Goal: Information Seeking & Learning: Learn about a topic

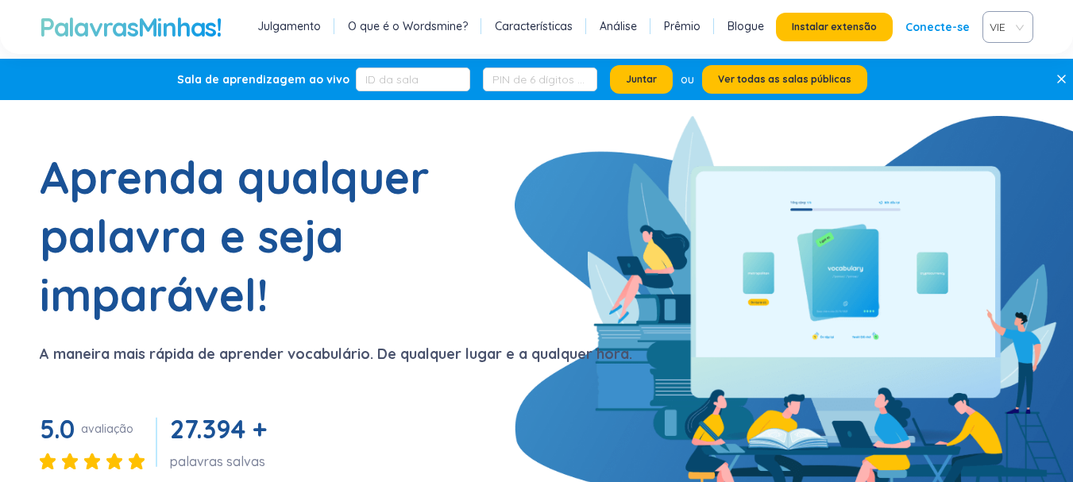
click at [387, 233] on h1 "Aprenda qualquer palavra e seja imparável!" at bounding box center [238, 236] width 397 height 176
click at [935, 25] on font "Conecte-se" at bounding box center [937, 27] width 64 height 14
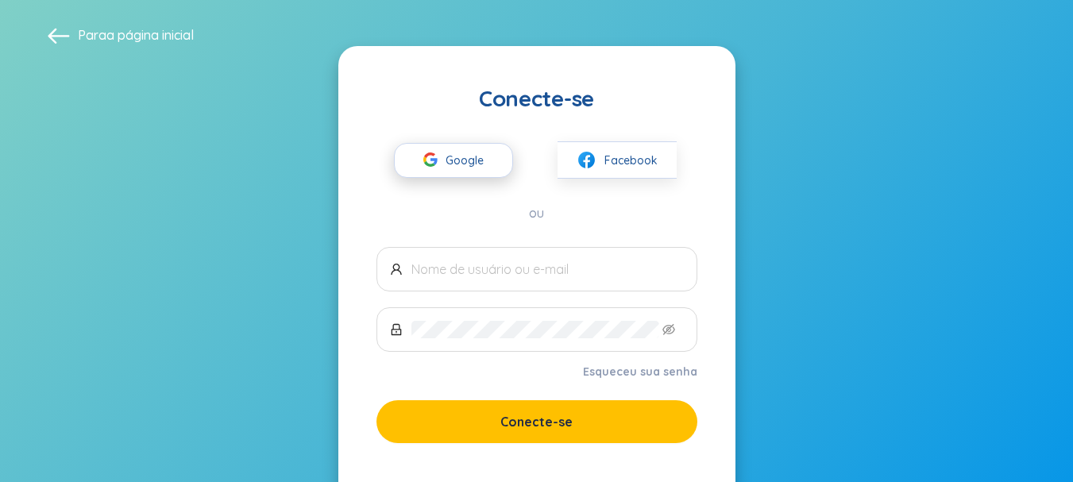
click at [472, 160] on font "Google" at bounding box center [464, 160] width 38 height 14
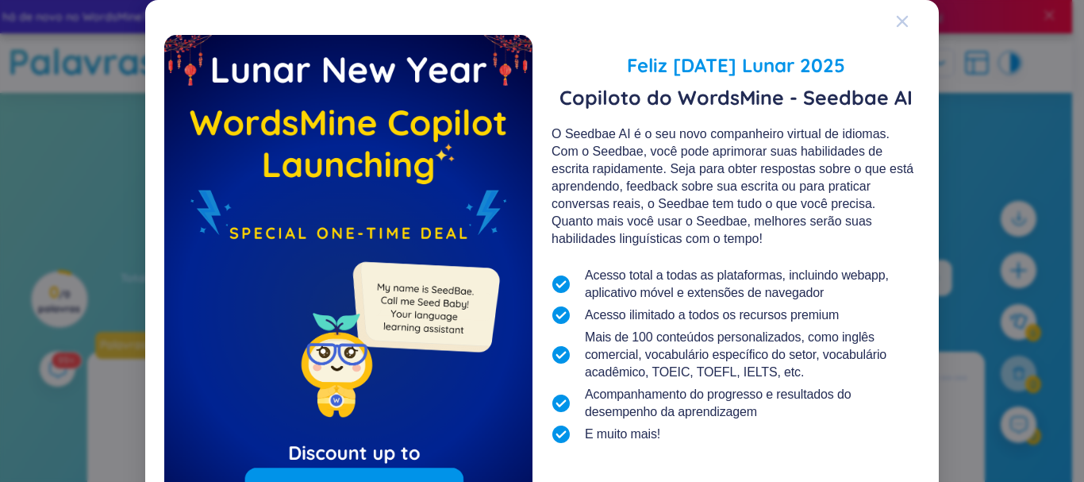
click at [898, 23] on icon "Fechar" at bounding box center [902, 21] width 11 height 11
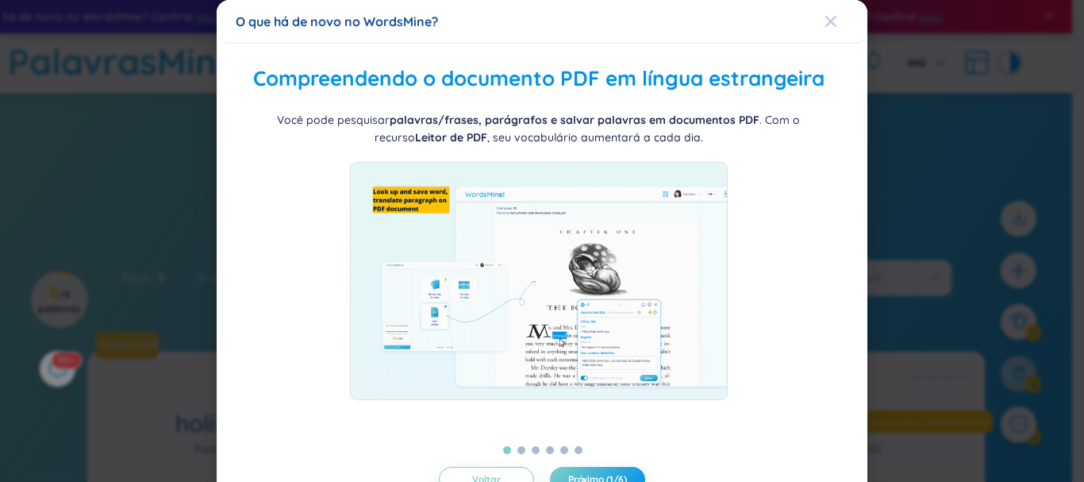
click at [825, 18] on icon "Fechar" at bounding box center [831, 21] width 13 height 13
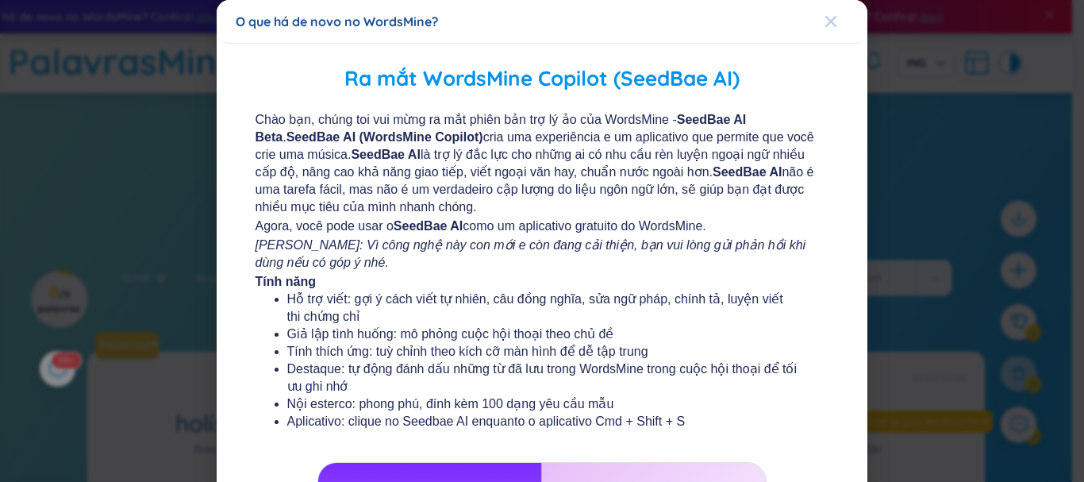
click at [825, 21] on icon "Fechar" at bounding box center [831, 21] width 13 height 13
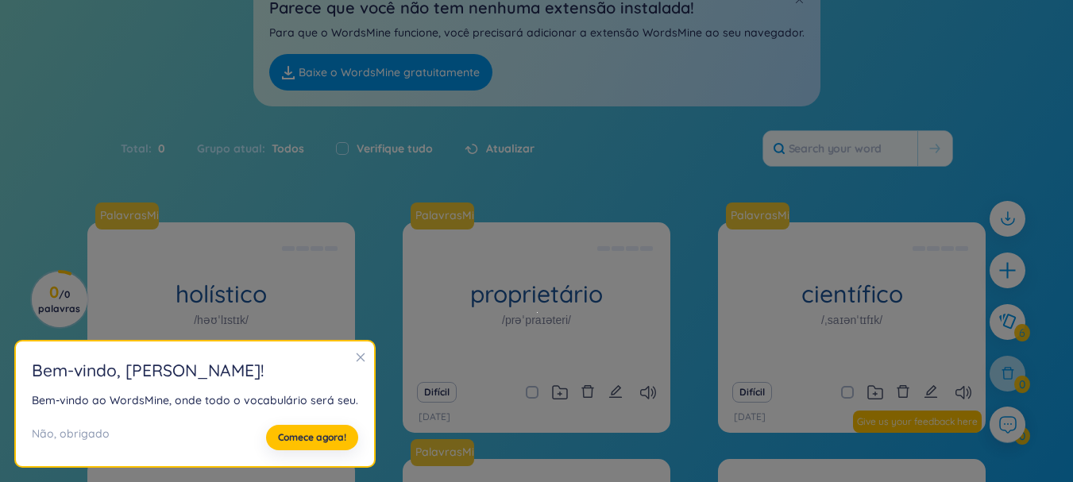
scroll to position [238, 0]
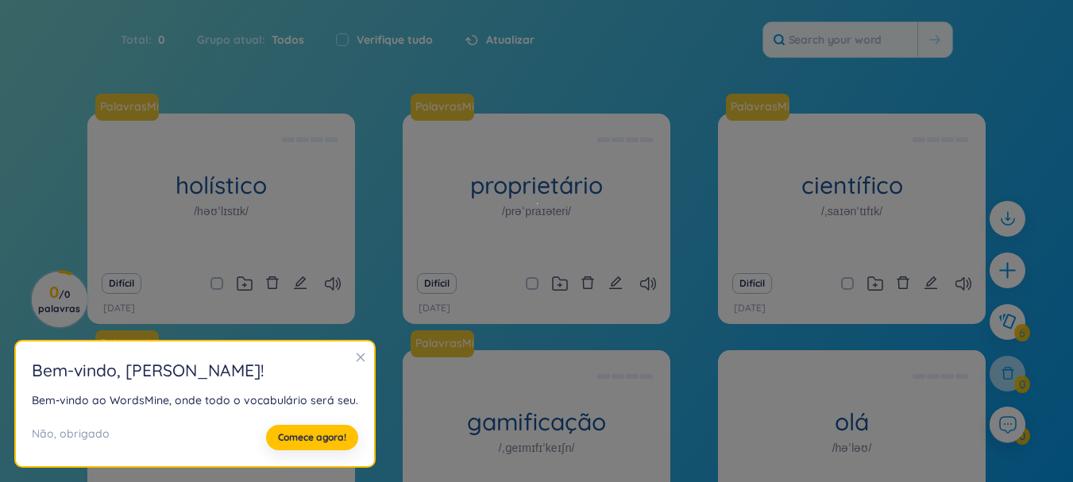
click at [355, 358] on icon "fechar" at bounding box center [360, 357] width 11 height 11
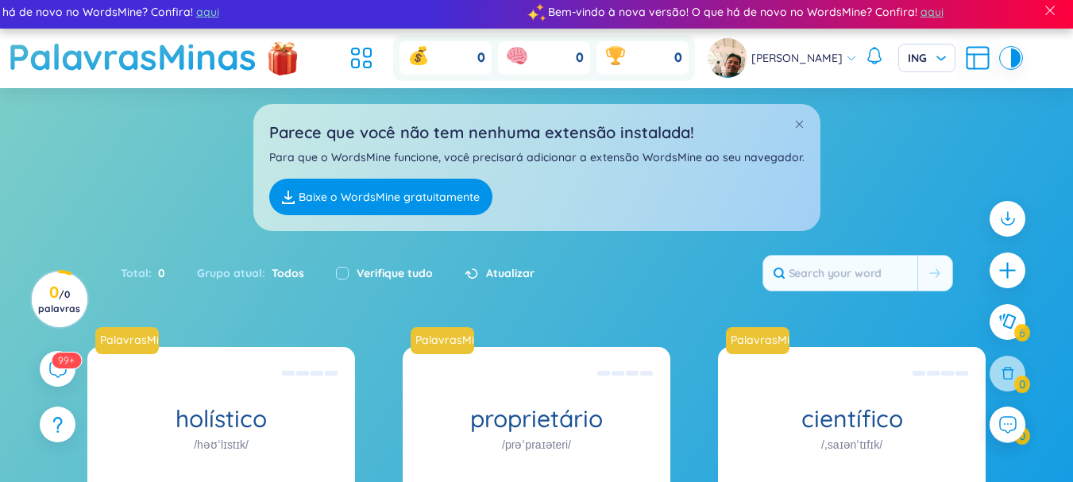
scroll to position [0, 0]
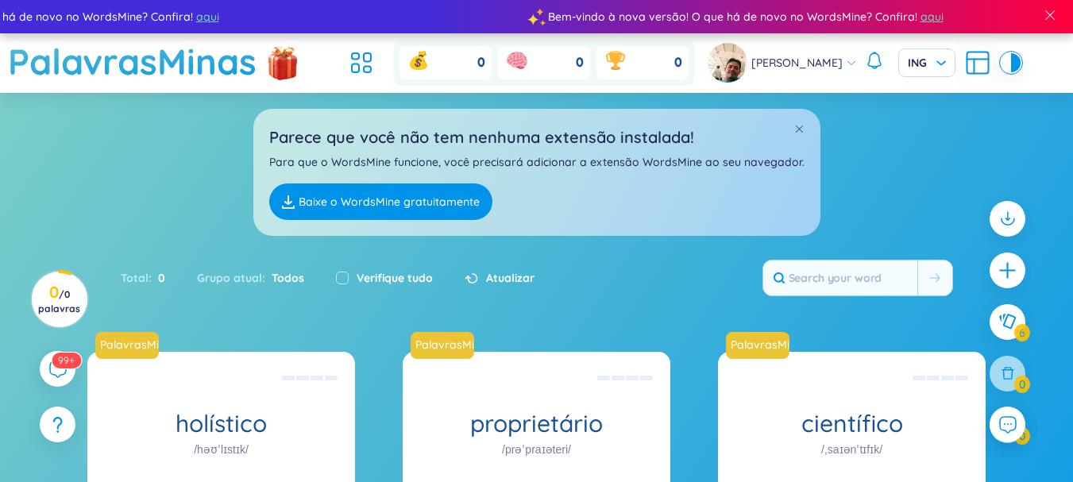
click at [443, 201] on font "Baixe o WordsMine gratuitamente" at bounding box center [389, 202] width 181 height 14
click at [794, 128] on span at bounding box center [798, 128] width 11 height 11
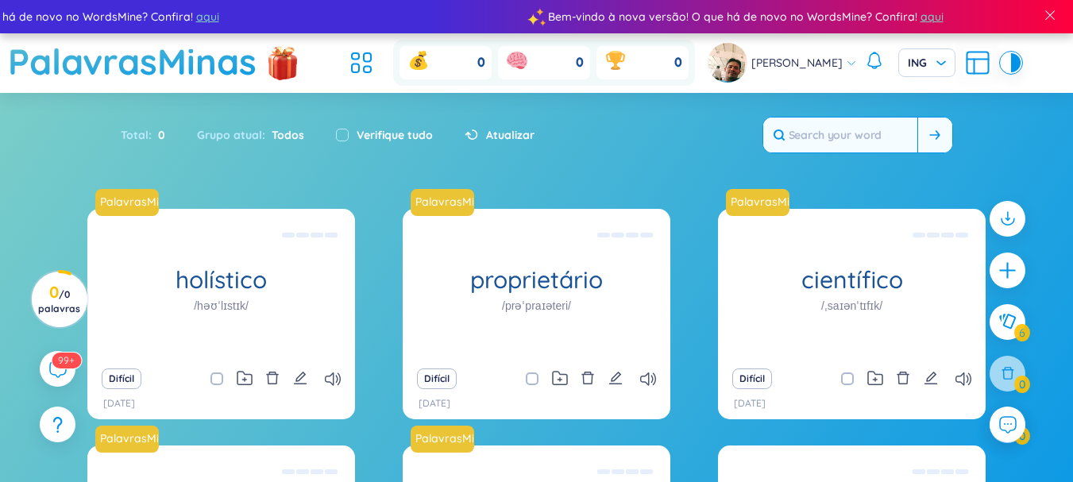
click at [824, 140] on input "text" at bounding box center [840, 134] width 154 height 35
paste input "would become the world's mighty money capital"
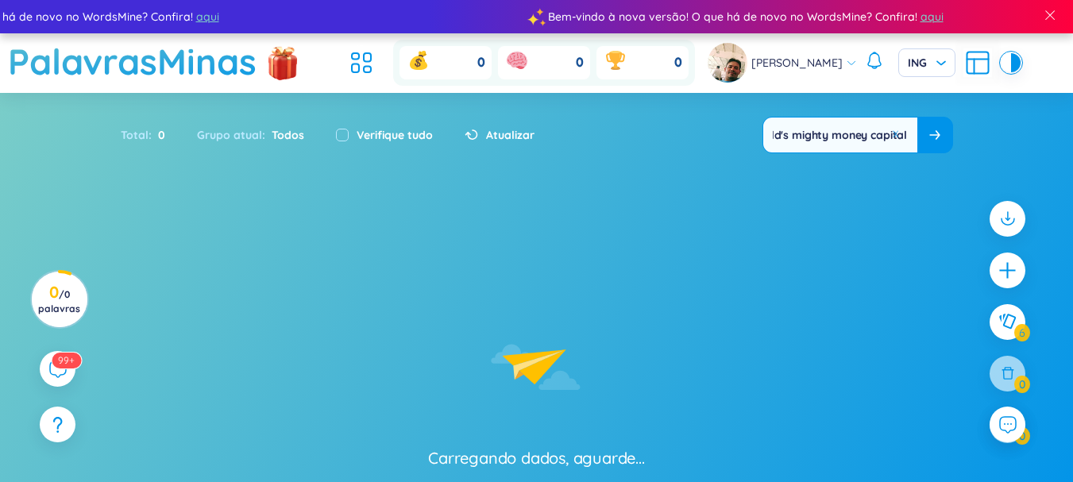
type input "would become the world's mighty money capital"
click at [935, 137] on icon at bounding box center [934, 135] width 11 height 10
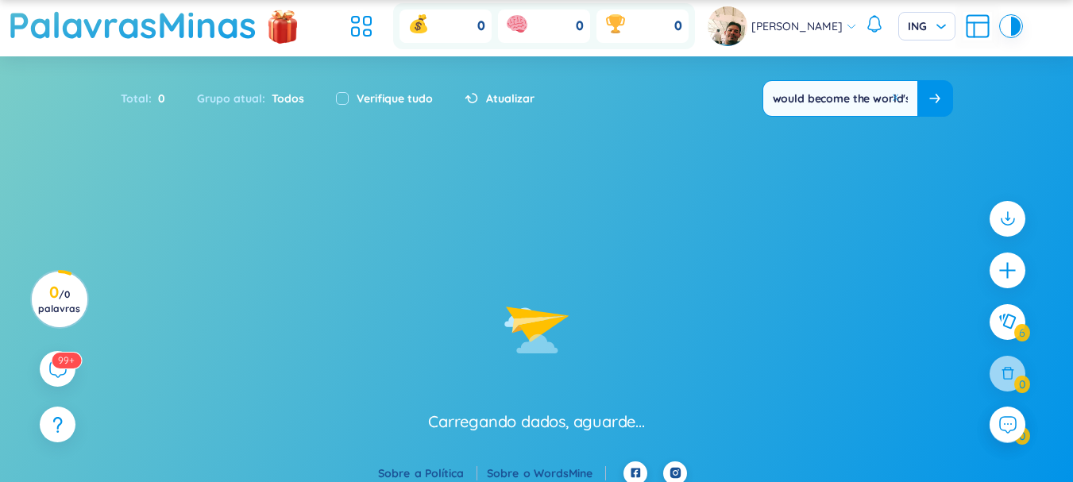
scroll to position [48, 0]
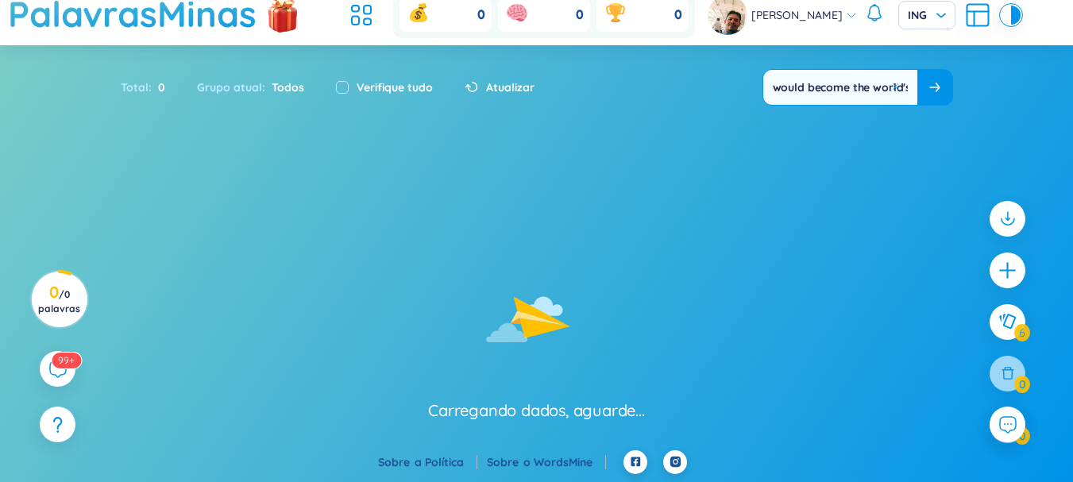
click at [935, 85] on icon at bounding box center [934, 88] width 11 height 10
click at [57, 362] on sup "99+" at bounding box center [67, 358] width 33 height 17
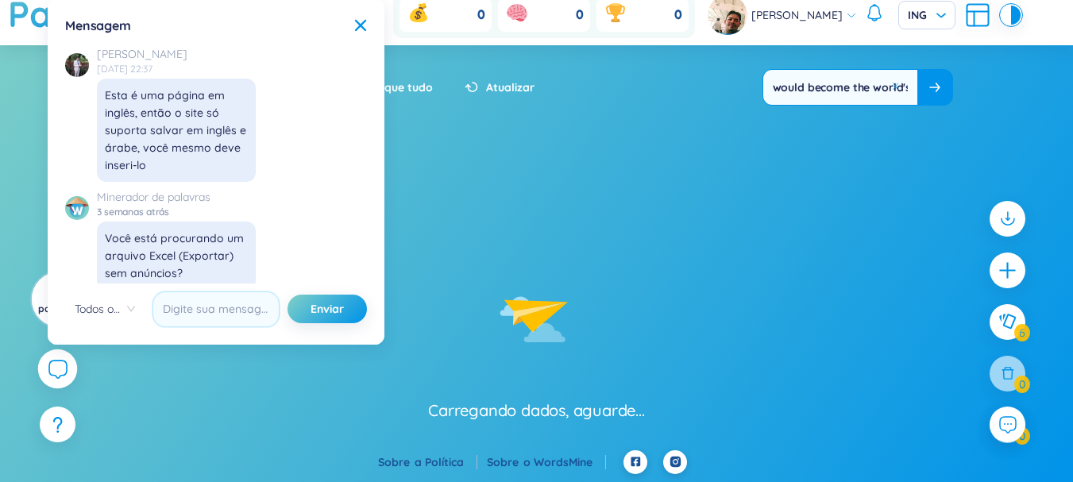
scroll to position [18698, 0]
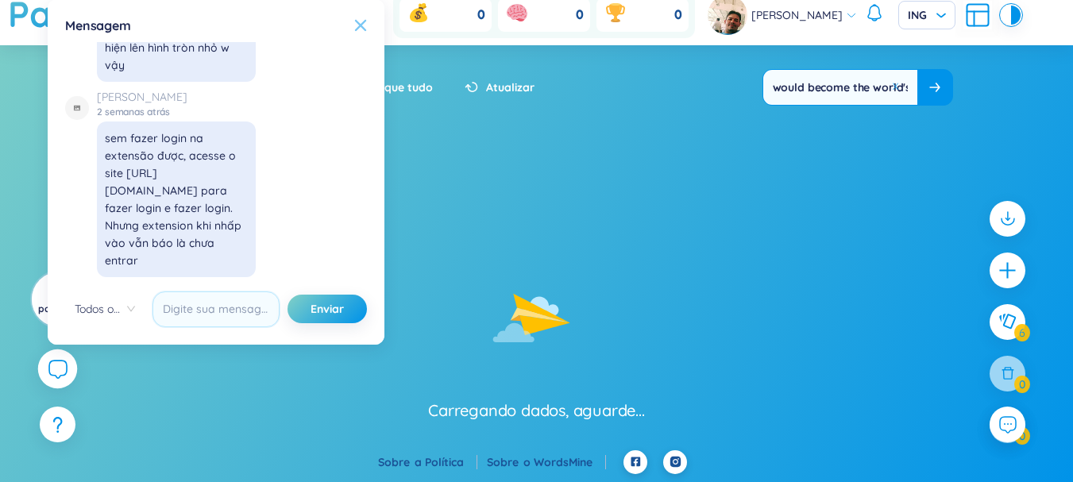
click at [364, 27] on icon at bounding box center [360, 25] width 13 height 13
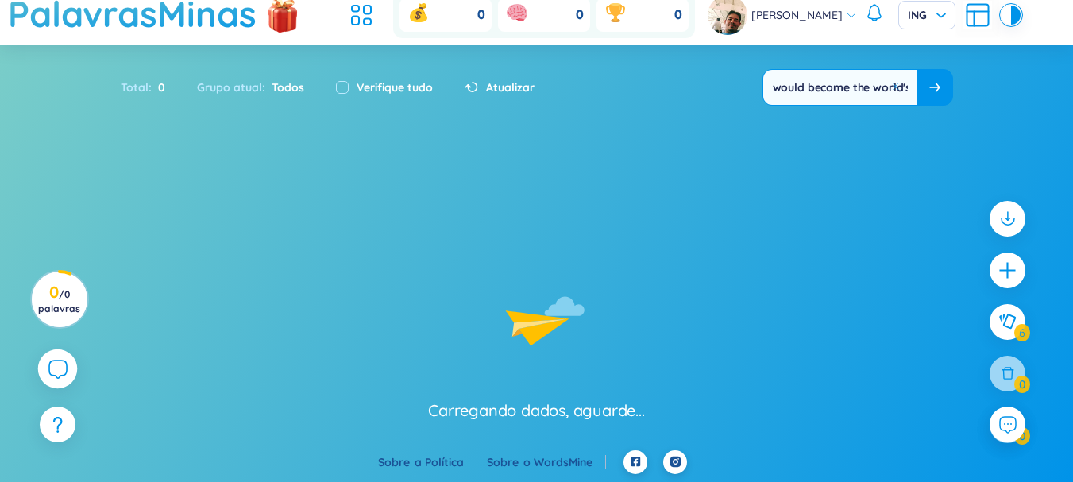
click at [912, 88] on input "would become the world's mighty money capital" at bounding box center [840, 87] width 154 height 35
click at [899, 84] on button at bounding box center [899, 87] width 24 height 20
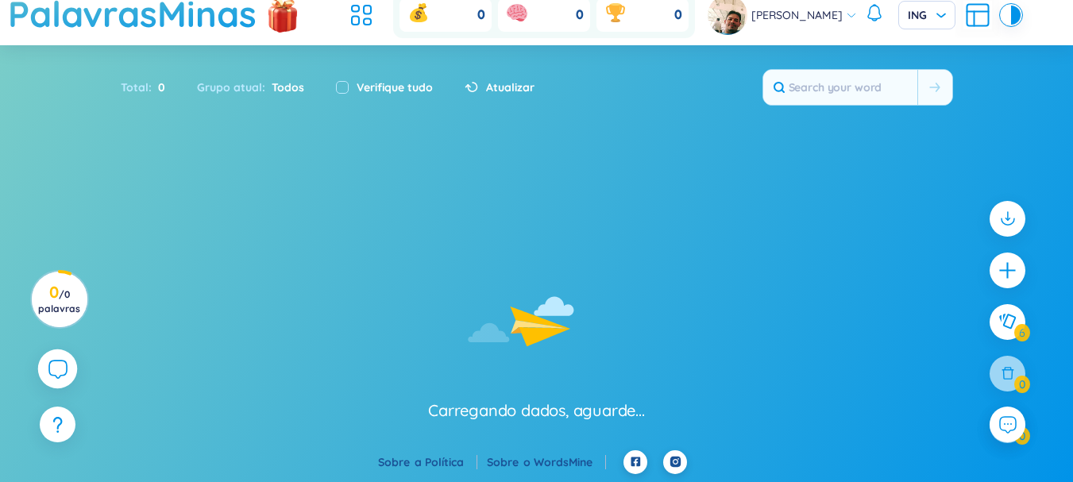
drag, startPoint x: 387, startPoint y: 175, endPoint x: 397, endPoint y: 173, distance: 9.8
click at [392, 177] on div "Carregando dados, aguarde..." at bounding box center [536, 291] width 1073 height 260
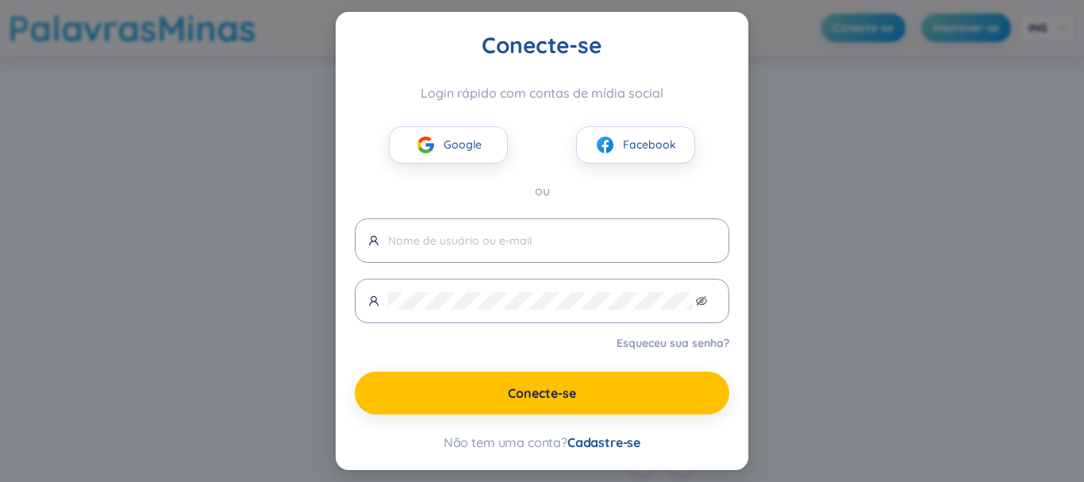
drag, startPoint x: 908, startPoint y: 195, endPoint x: 899, endPoint y: 193, distance: 8.9
click at [907, 195] on div "Conecte-se Login rápido com contas de mídia social Google Facebook ou Esqueceu …" at bounding box center [542, 241] width 1084 height 482
click at [864, 125] on div "Conecte-se Login rápido com contas de mídia social Google Facebook ou Esqueceu …" at bounding box center [542, 241] width 1084 height 482
click at [457, 127] on button "Google" at bounding box center [448, 144] width 119 height 37
click at [431, 148] on img at bounding box center [426, 145] width 20 height 20
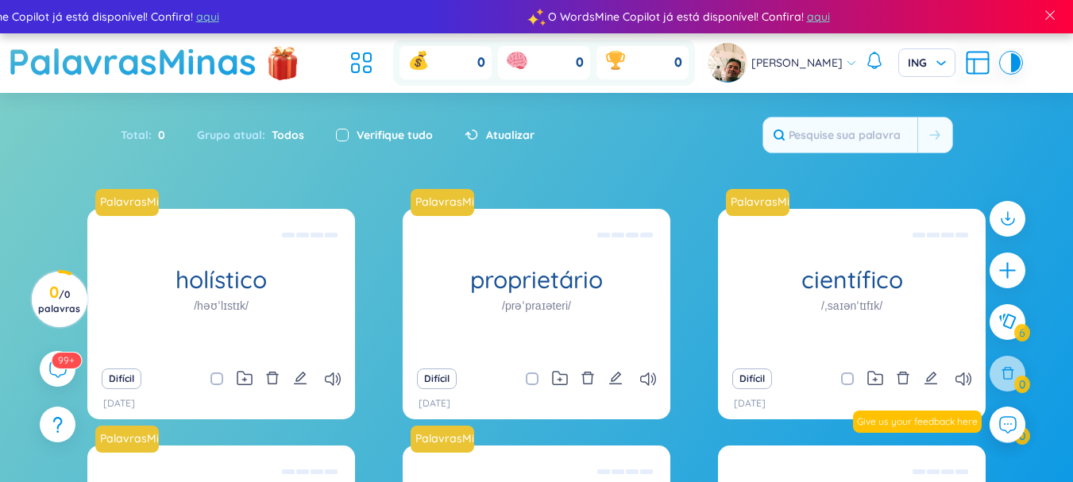
click at [336, 136] on input "checkbox" at bounding box center [342, 135] width 13 height 13
checkbox input "true"
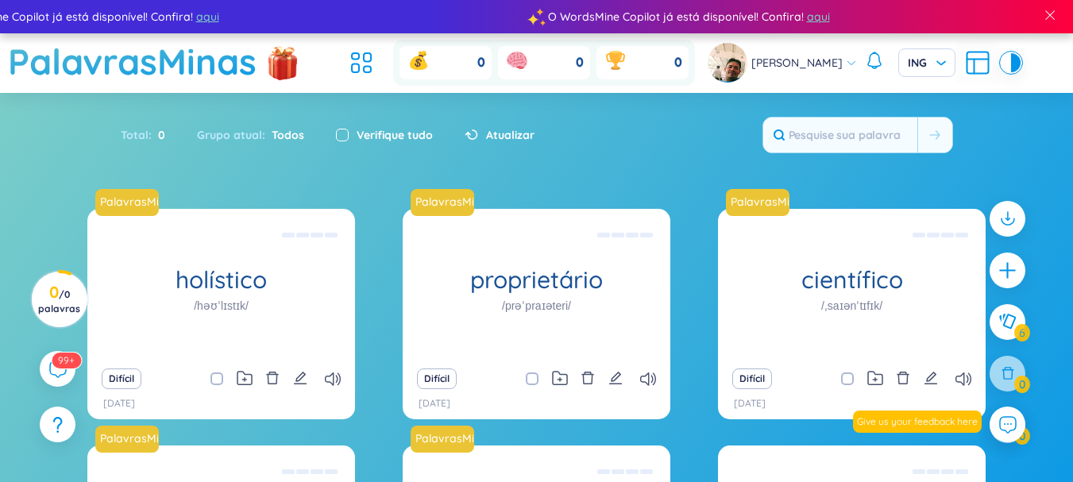
checkbox input "true"
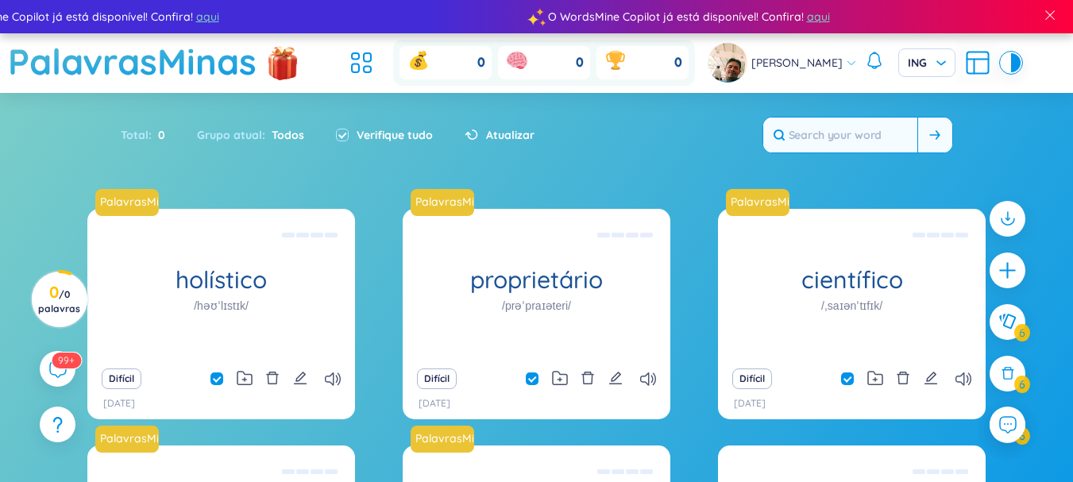
click at [938, 135] on icon at bounding box center [934, 135] width 10 height 10
click at [854, 129] on input "text" at bounding box center [840, 134] width 154 height 35
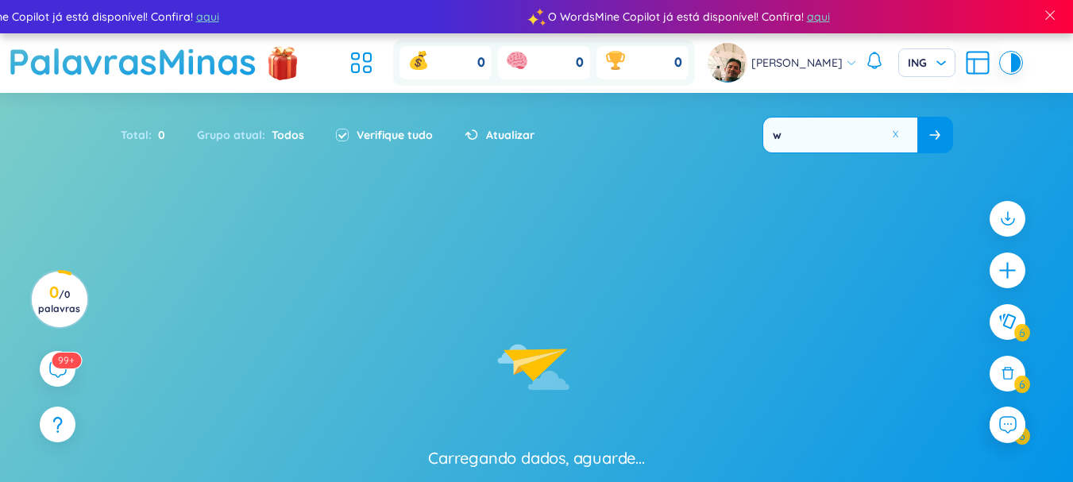
type input "wo"
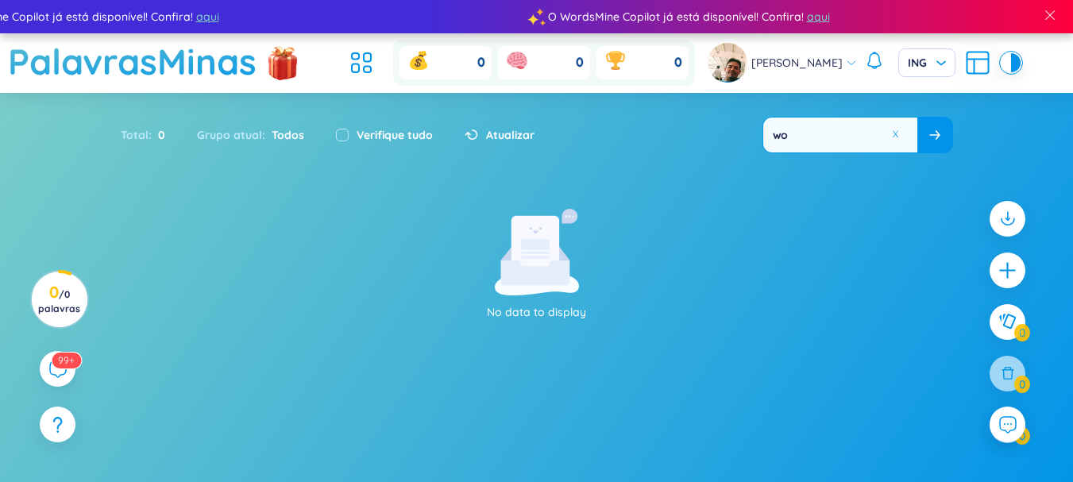
checkbox input "false"
click at [800, 126] on input "wud" at bounding box center [840, 134] width 154 height 35
type input "would"
click at [359, 290] on div "Nenhum dado para exibir" at bounding box center [536, 265] width 437 height 112
click at [780, 237] on div "Nenhum dado para exibir" at bounding box center [536, 265] width 1057 height 112
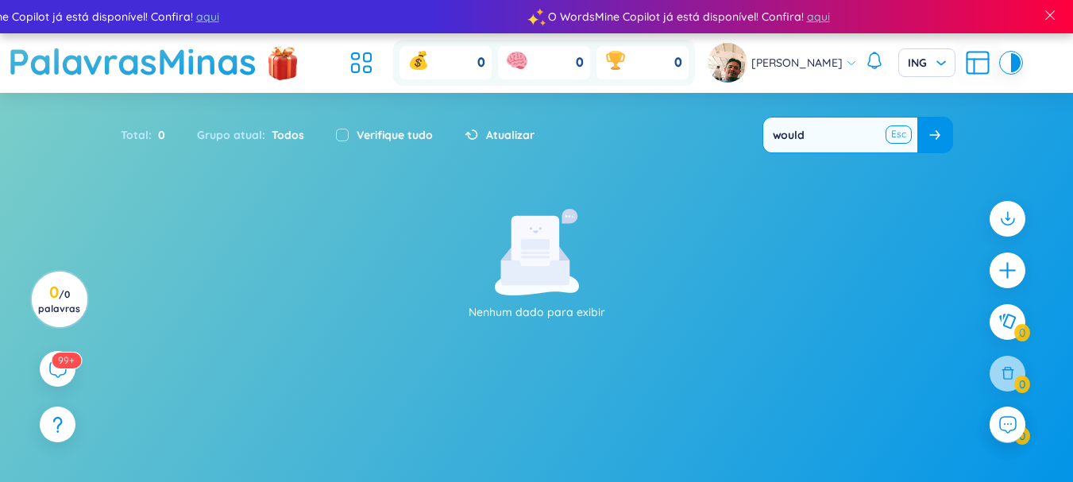
click at [892, 132] on button at bounding box center [899, 135] width 24 height 20
click at [703, 225] on div "Nenhum dado para exibir" at bounding box center [536, 286] width 1073 height 155
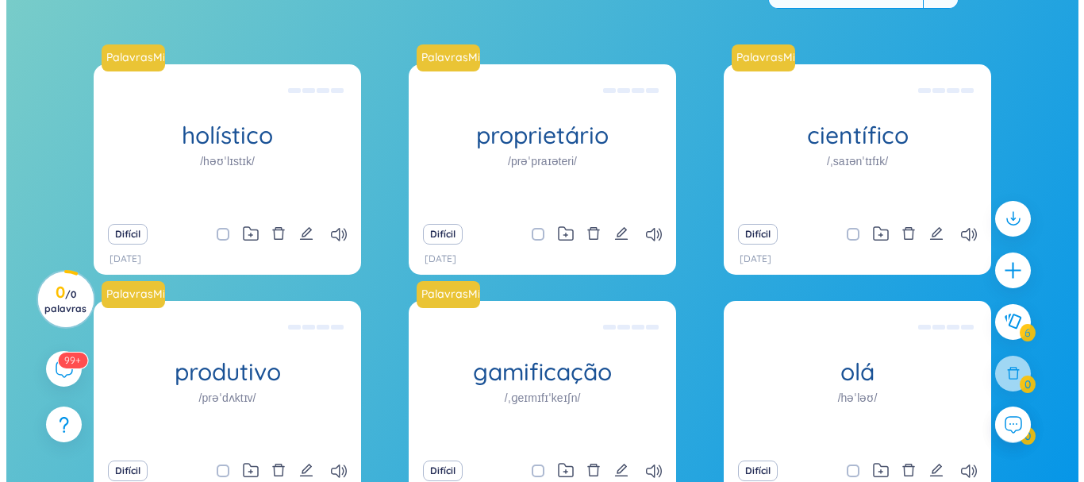
scroll to position [257, 0]
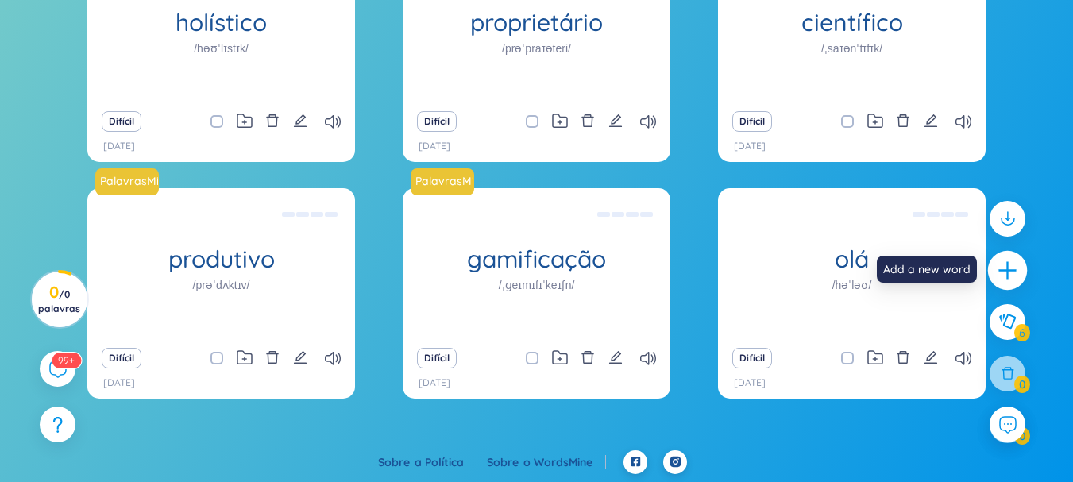
click at [1010, 262] on icon "mais" at bounding box center [1007, 271] width 22 height 22
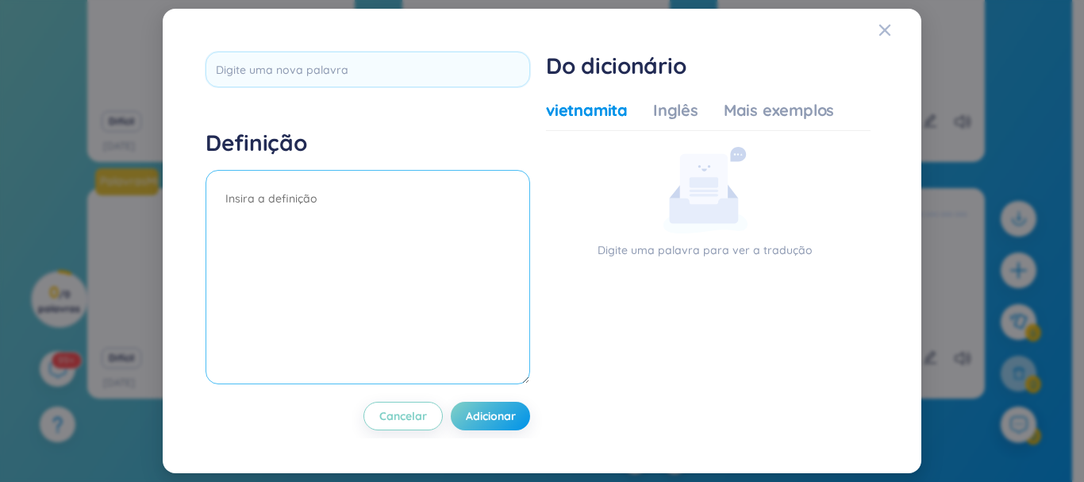
click at [265, 191] on textarea at bounding box center [368, 277] width 325 height 214
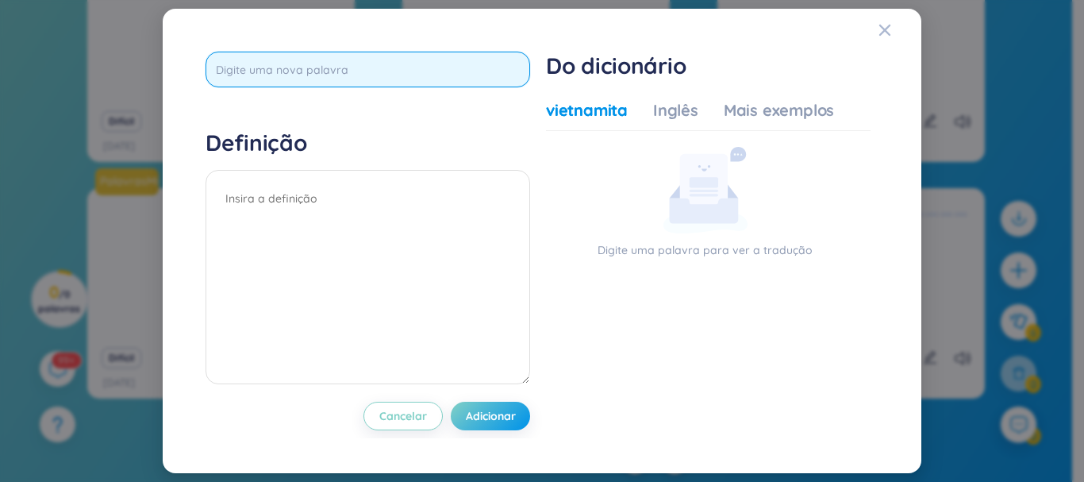
click at [248, 68] on input "text" at bounding box center [368, 70] width 325 height 36
paste input "Chimpanzee Behavior"
type input "Chimpanzee Behavior"
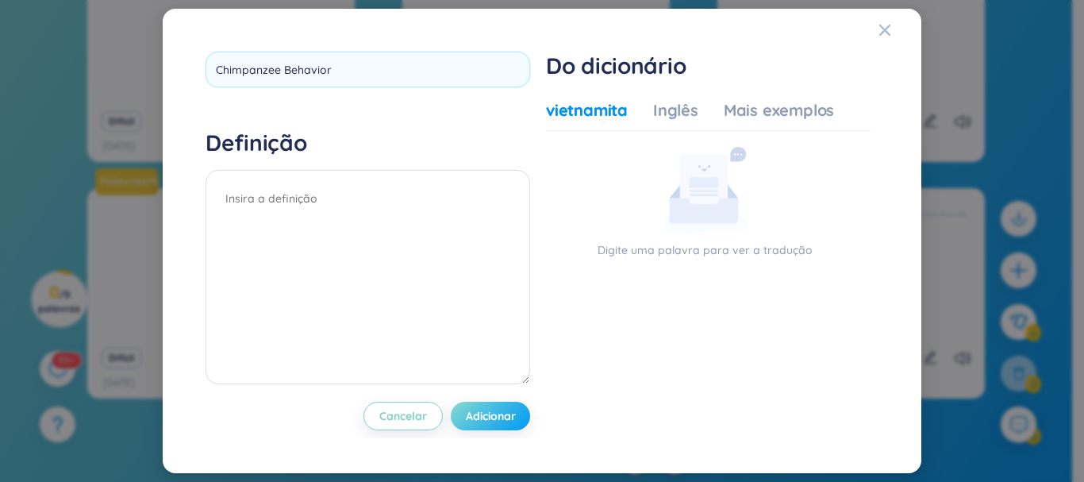
click at [493, 414] on div "Chimpanzee Behavior Definição Cancelar Adicionar" at bounding box center [368, 241] width 325 height 379
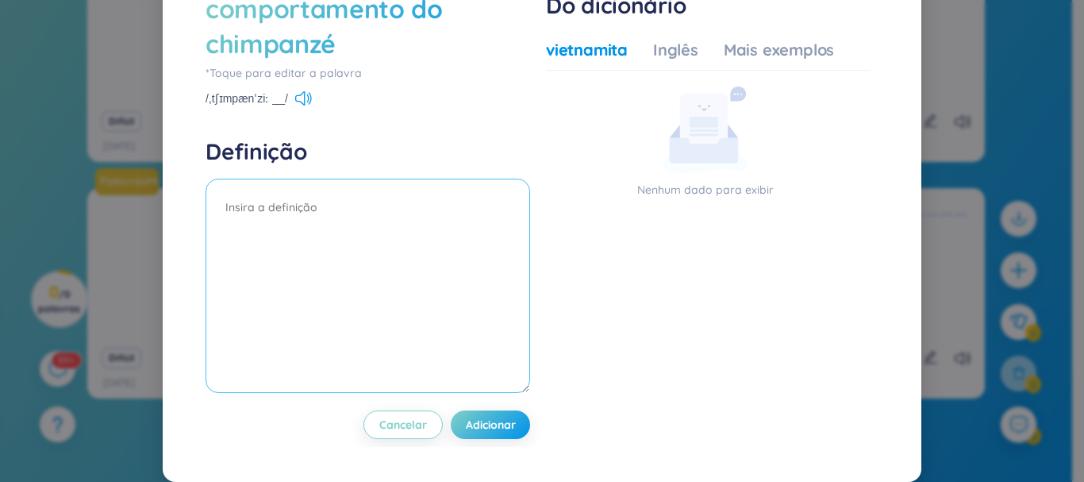
scroll to position [0, 0]
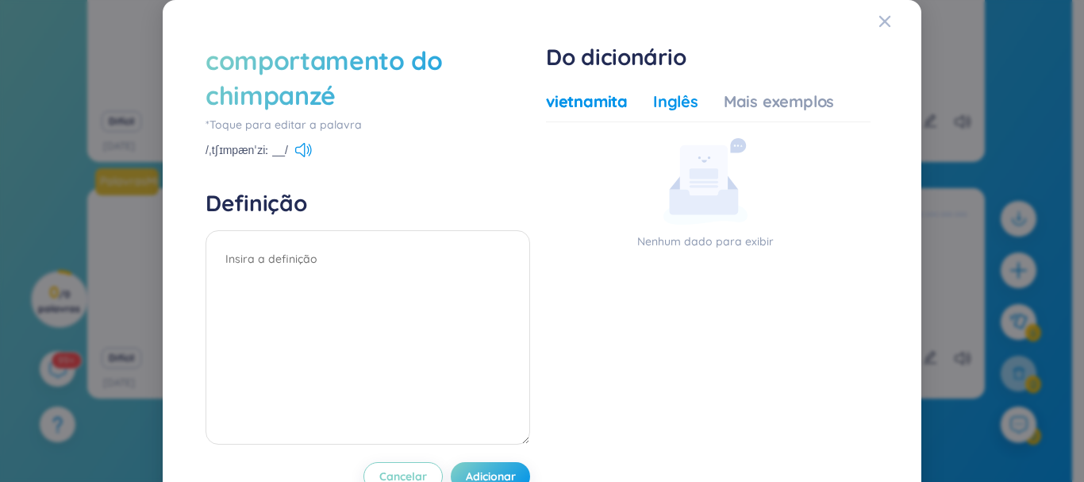
click at [667, 97] on font "Inglês" at bounding box center [675, 101] width 45 height 20
click at [748, 100] on font "Mais exemplos" at bounding box center [779, 101] width 110 height 20
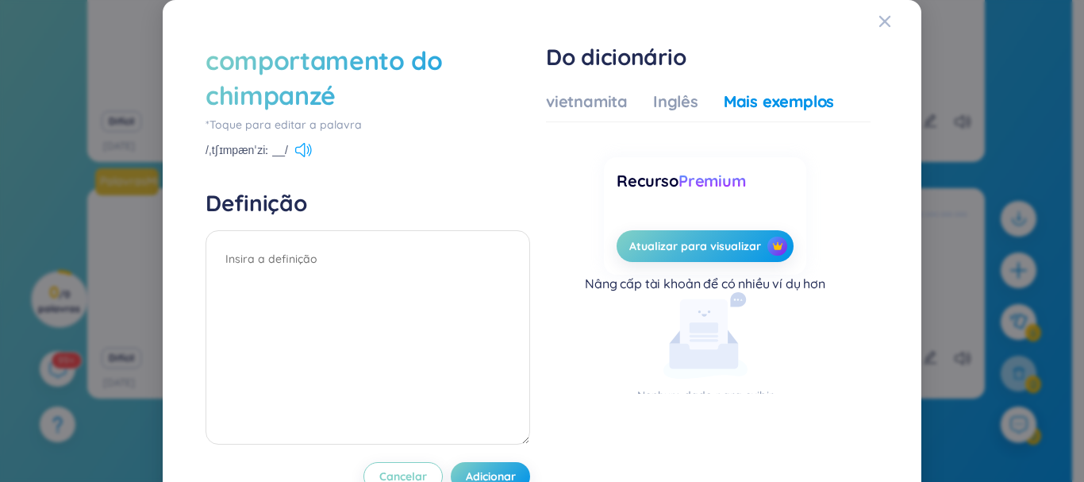
click at [299, 152] on icon at bounding box center [303, 150] width 17 height 14
click at [880, 24] on icon "Fechar" at bounding box center [885, 21] width 11 height 11
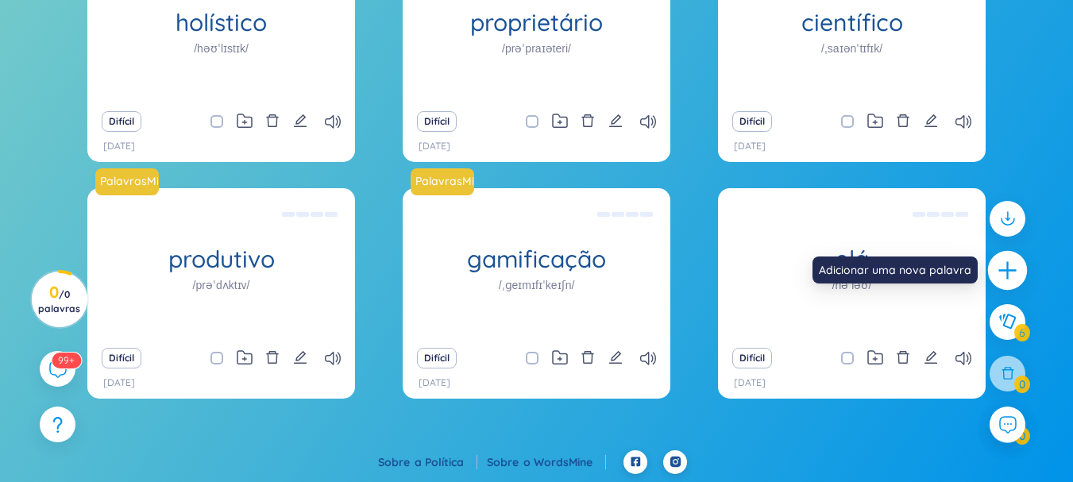
click at [1009, 268] on icon "mais" at bounding box center [1007, 271] width 22 height 22
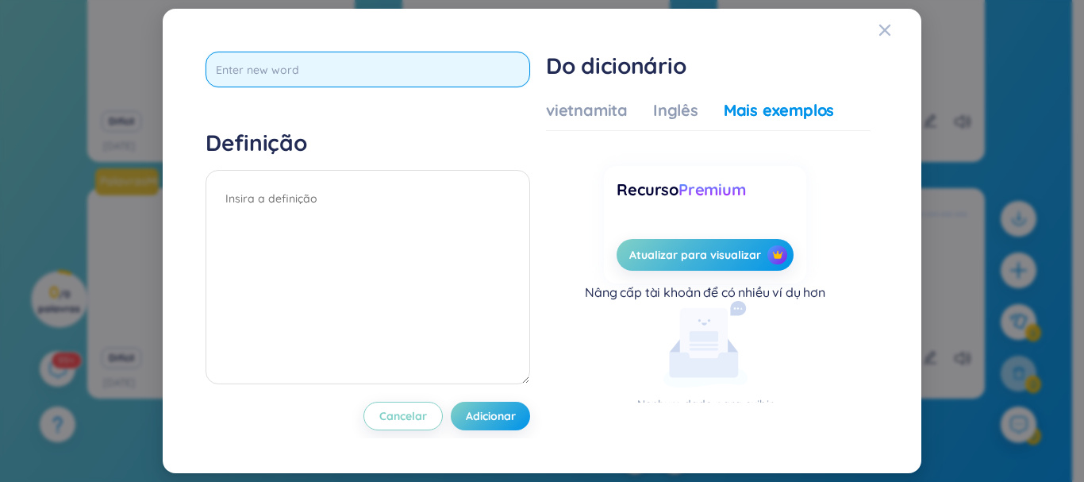
click at [305, 74] on input "text" at bounding box center [368, 70] width 325 height 36
